Goal: Task Accomplishment & Management: Use online tool/utility

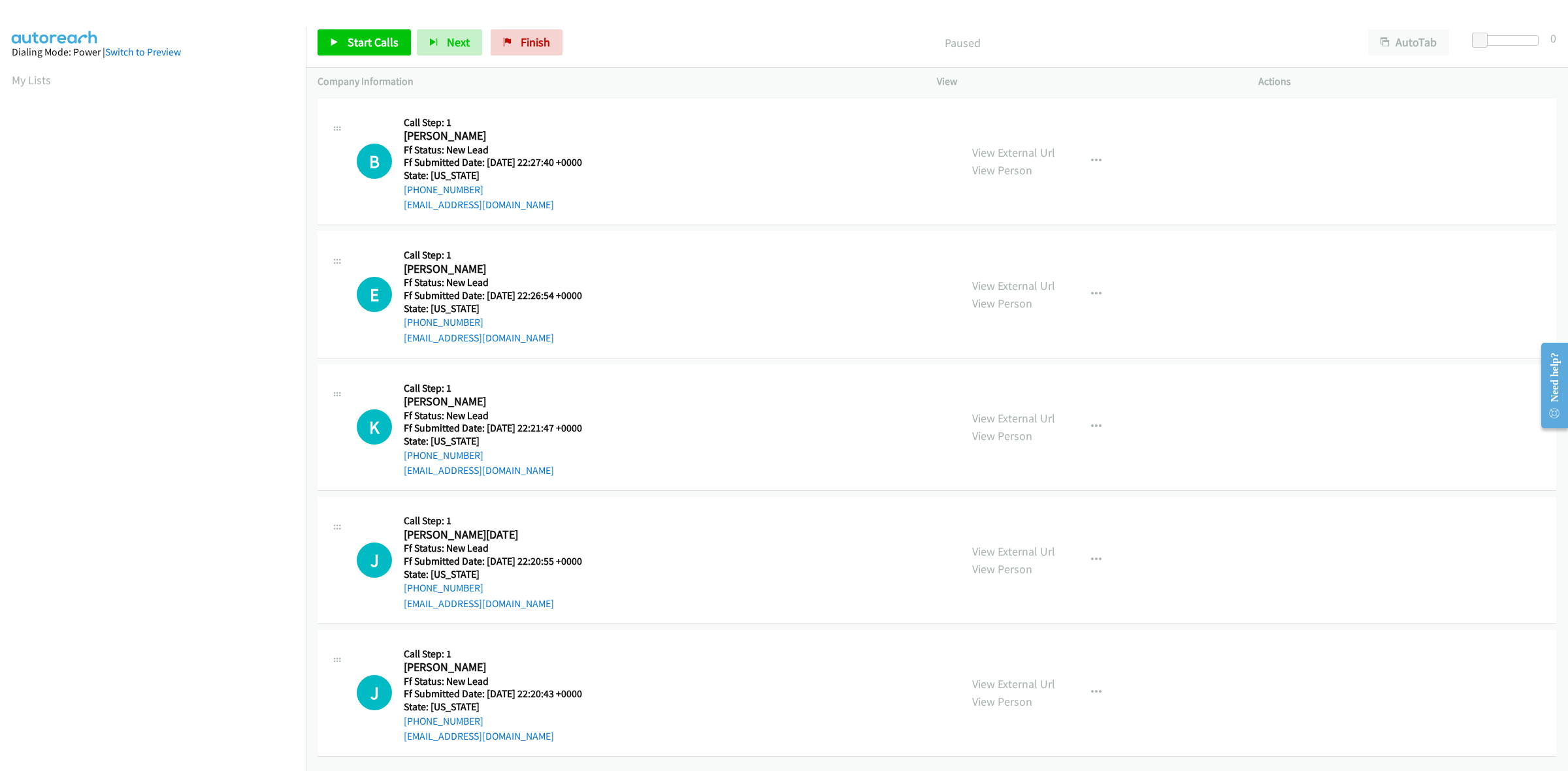
click at [983, 143] on div "View External Url View Person" at bounding box center [1013, 161] width 83 height 35
click at [987, 146] on link "View External Url" at bounding box center [1013, 152] width 83 height 15
click at [1040, 283] on link "View External Url" at bounding box center [1013, 286] width 83 height 15
click at [1029, 415] on link "View External Url" at bounding box center [1013, 419] width 83 height 15
click at [1011, 556] on link "View External Url" at bounding box center [1013, 552] width 83 height 15
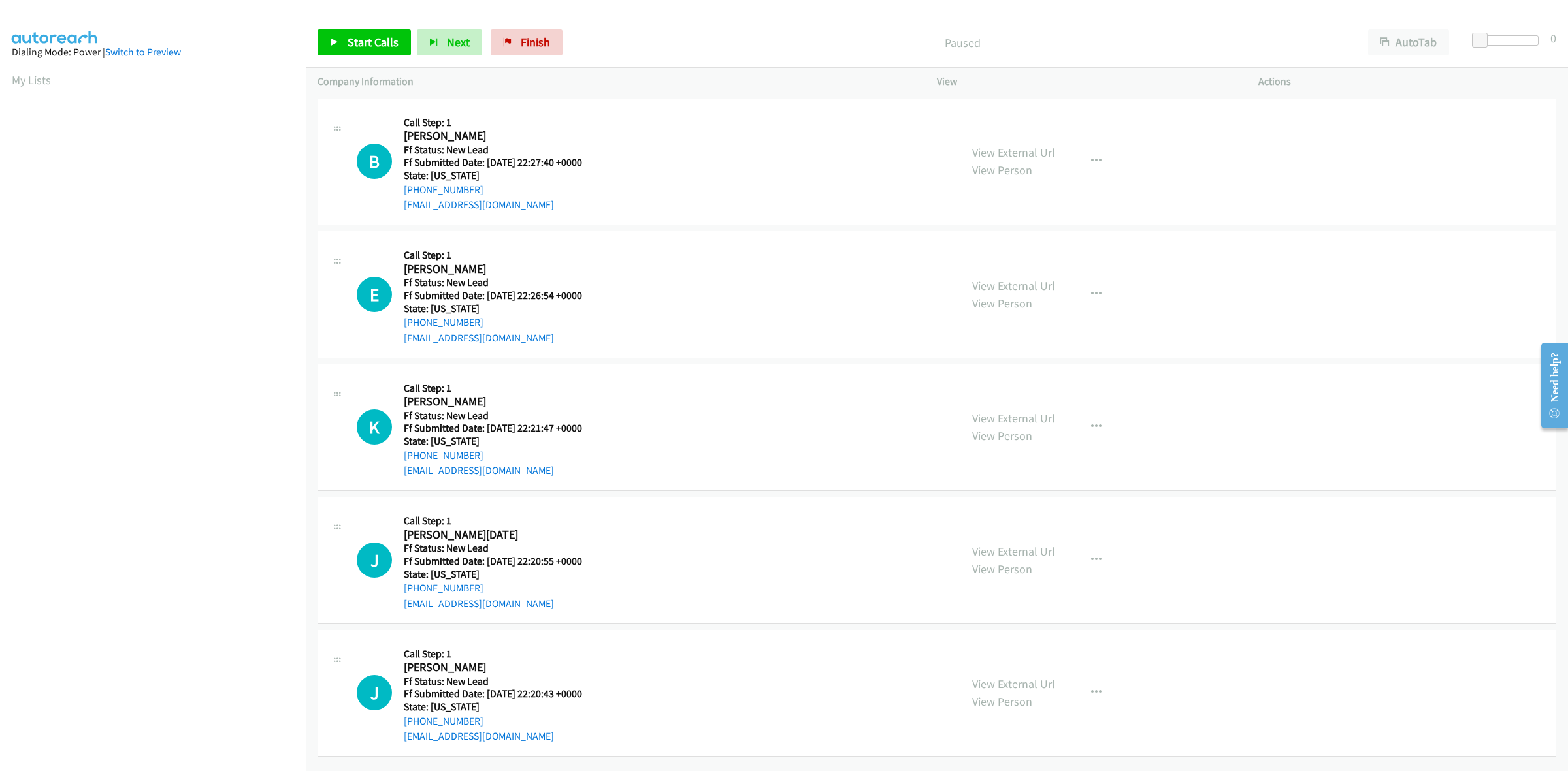
scroll to position [7, 0]
click at [1022, 681] on link "View External Url" at bounding box center [1013, 684] width 83 height 15
click at [382, 44] on span "Start Calls" at bounding box center [373, 42] width 51 height 15
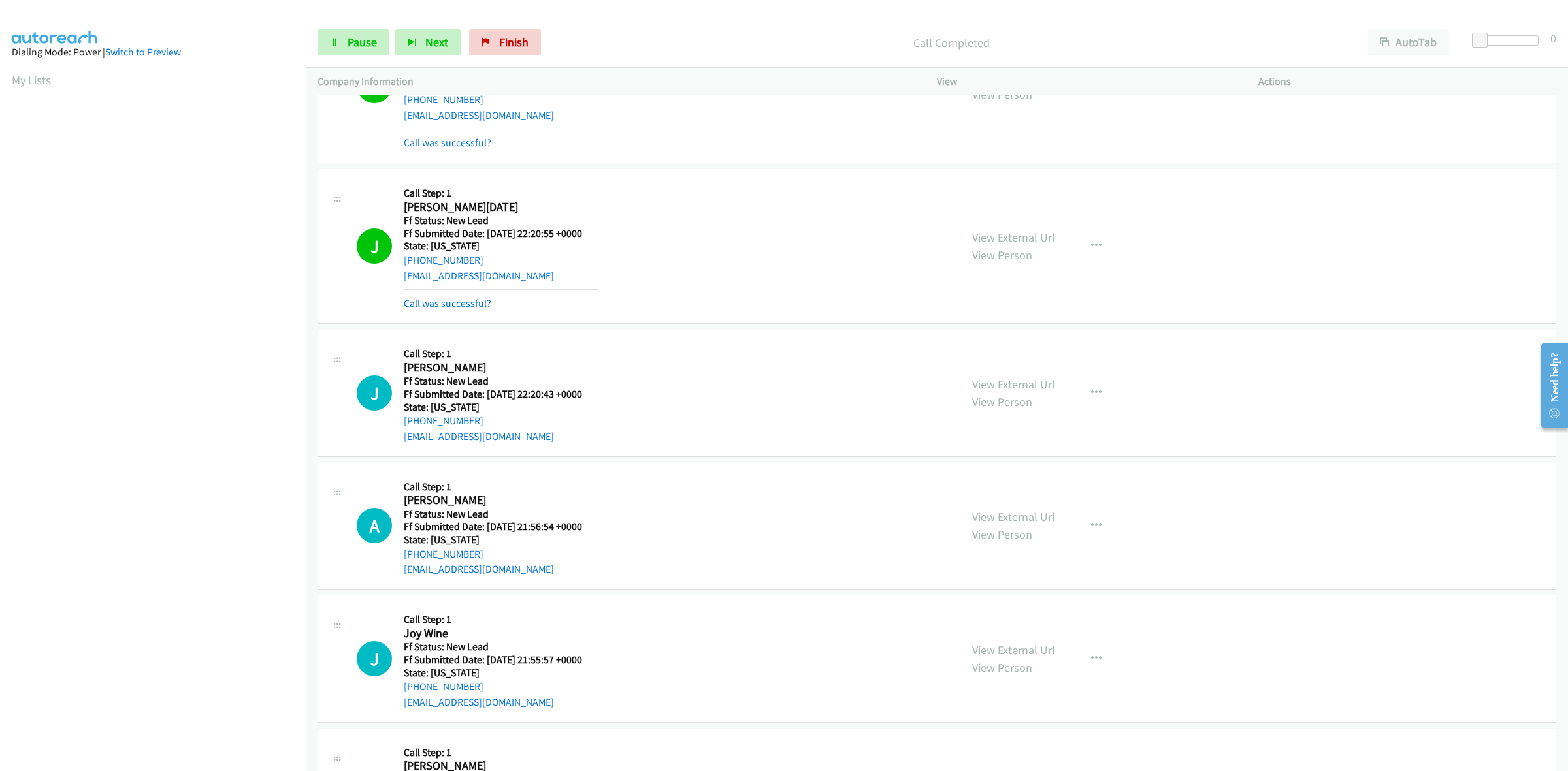
scroll to position [334, 0]
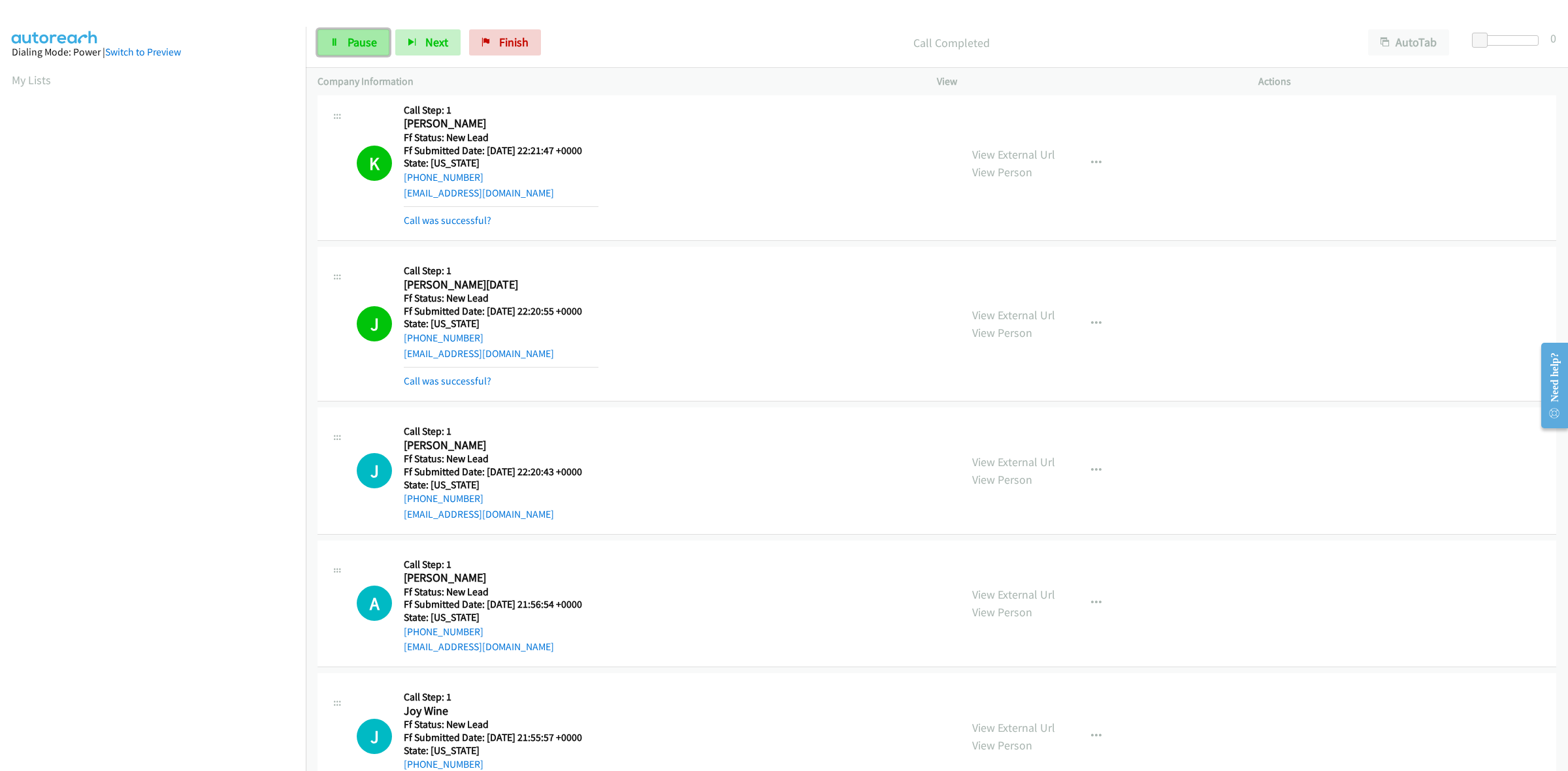
click at [353, 40] on span "Pause" at bounding box center [362, 42] width 30 height 15
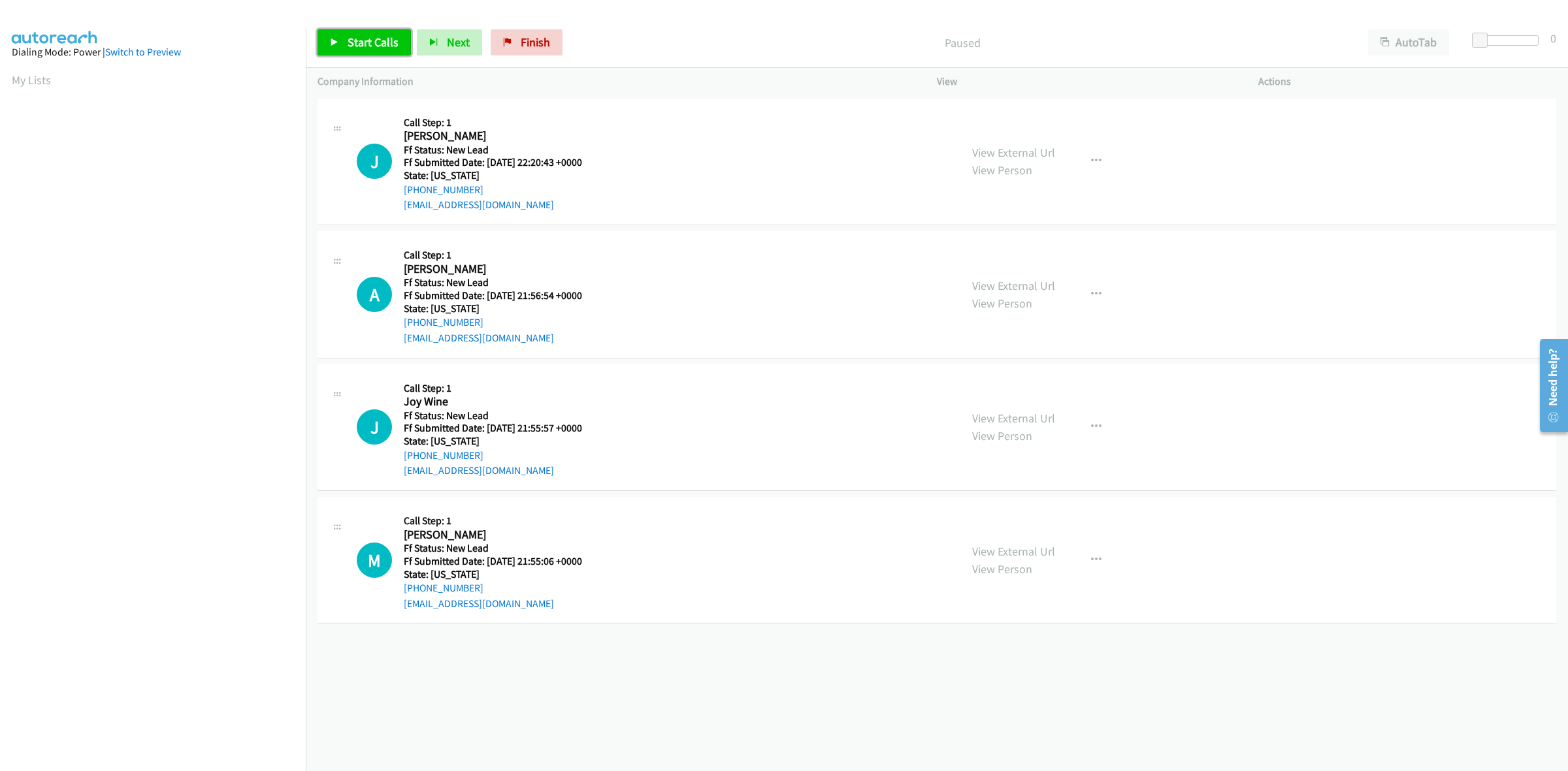
click at [361, 33] on link "Start Calls" at bounding box center [364, 43] width 93 height 26
click at [360, 41] on span "Pause" at bounding box center [362, 42] width 30 height 15
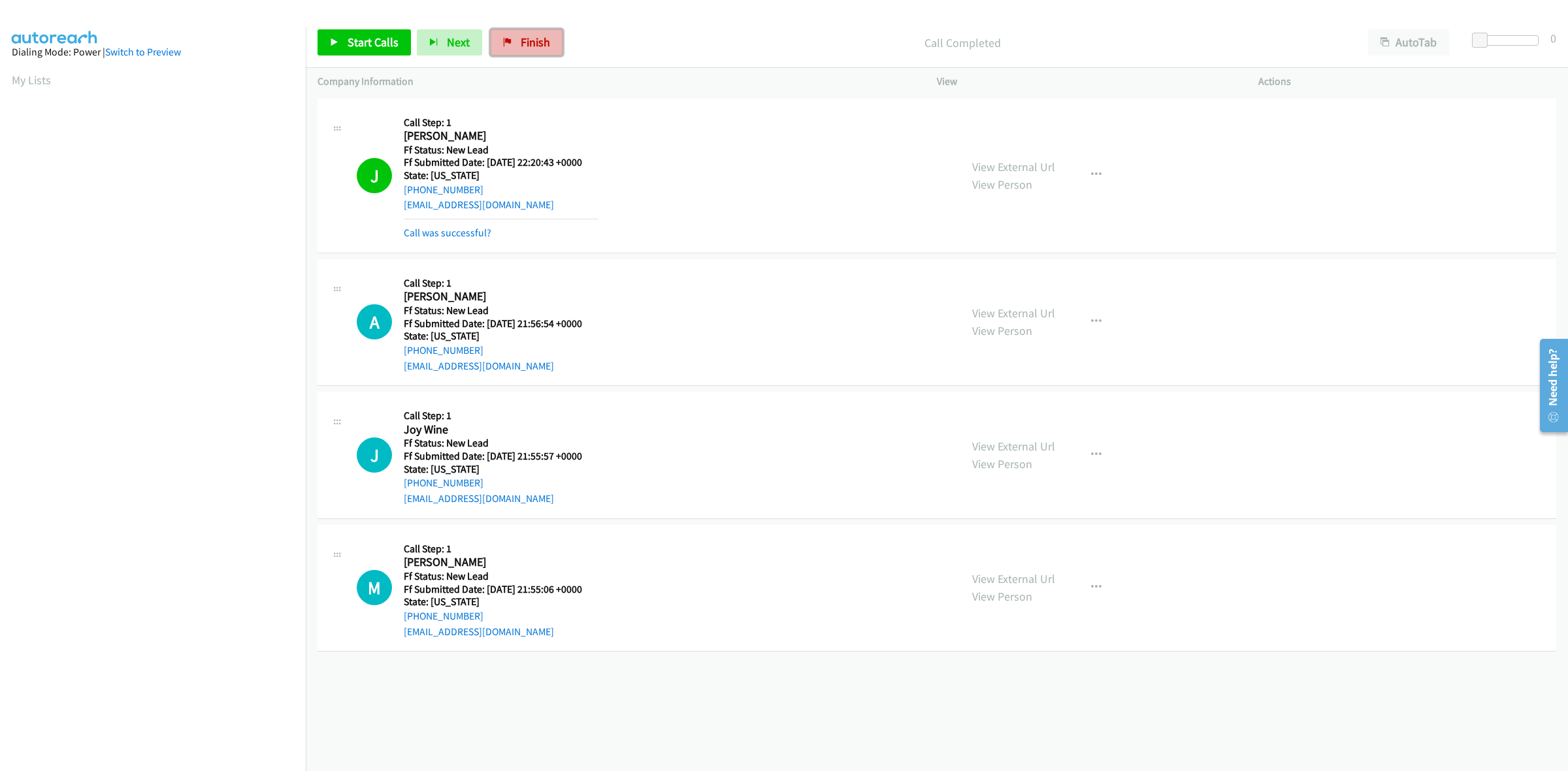
click at [550, 40] on link "Finish" at bounding box center [526, 43] width 72 height 26
